Goal: Find contact information: Find contact information

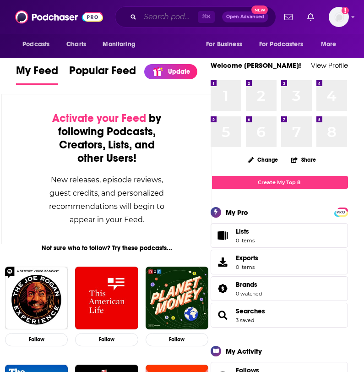
click at [168, 23] on input "Search podcasts, credits, & more..." at bounding box center [169, 17] width 58 height 15
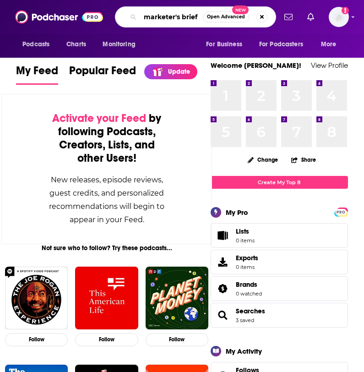
type input "marketer's brief"
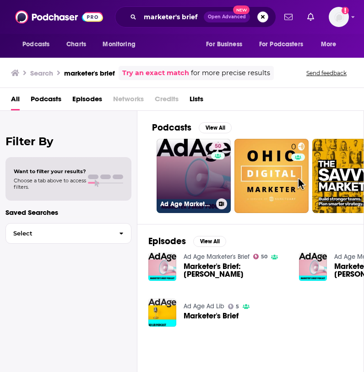
click at [165, 171] on link "50 Ad Age Marketer's Brief" at bounding box center [194, 176] width 74 height 74
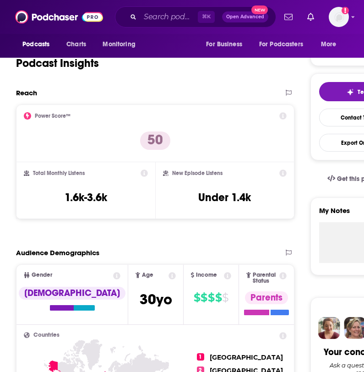
scroll to position [109, 0]
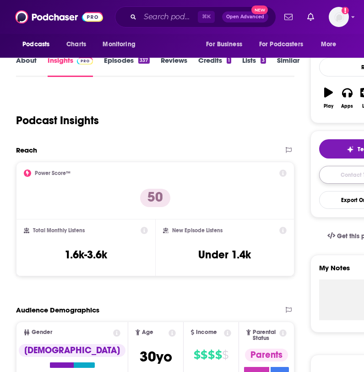
click at [340, 173] on link "Contact This Podcast" at bounding box center [367, 175] width 97 height 18
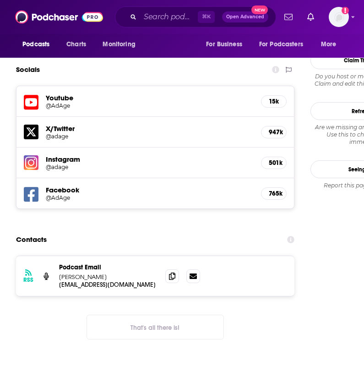
scroll to position [915, 0]
